Goal: Transaction & Acquisition: Purchase product/service

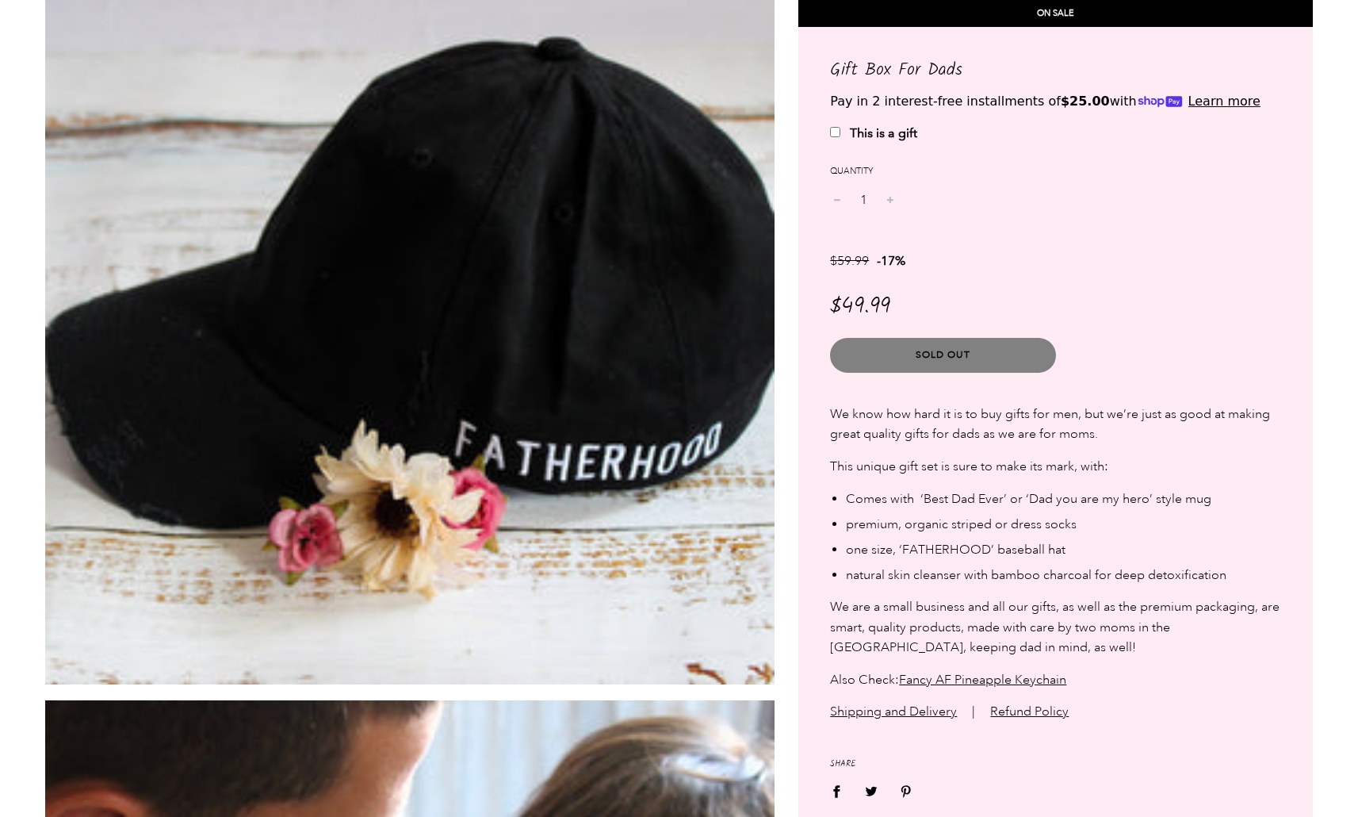
scroll to position [2450, 0]
